Goal: Find contact information: Find contact information

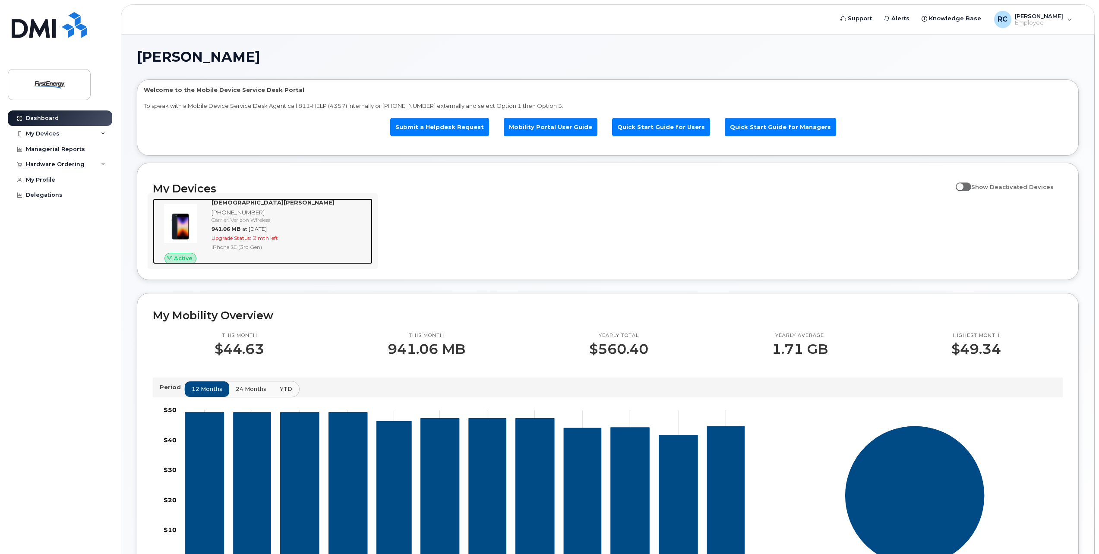
click at [294, 213] on div "[PHONE_NUMBER]" at bounding box center [291, 213] width 158 height 8
